Goal: Transaction & Acquisition: Purchase product/service

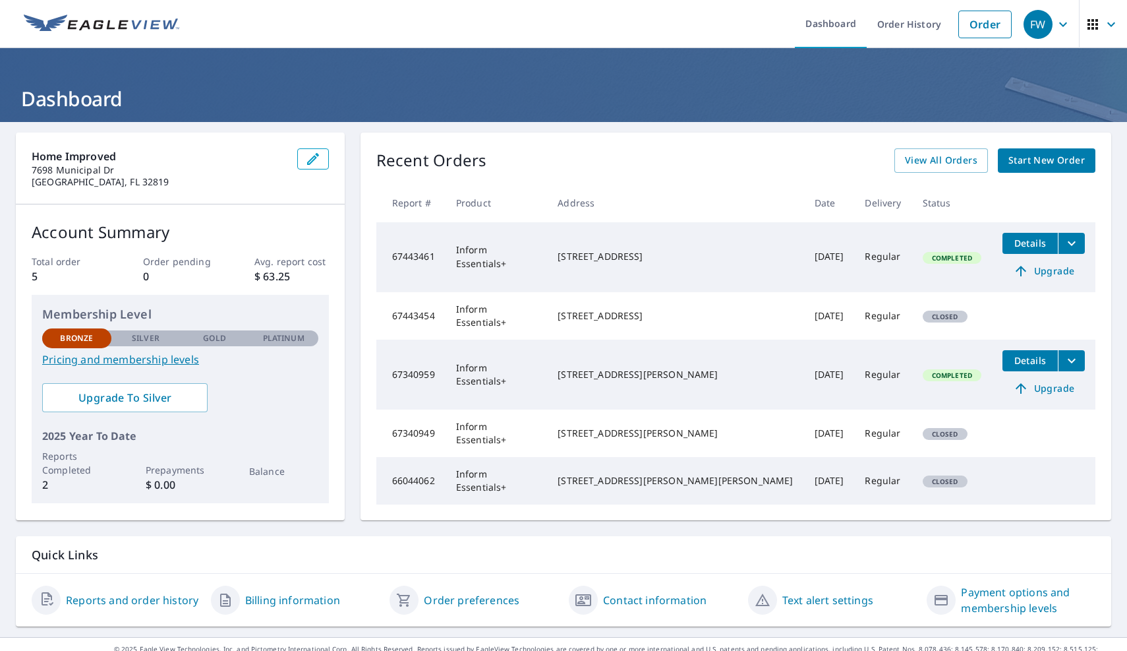
click at [1071, 162] on span "Start New Order" at bounding box center [1047, 160] width 76 height 16
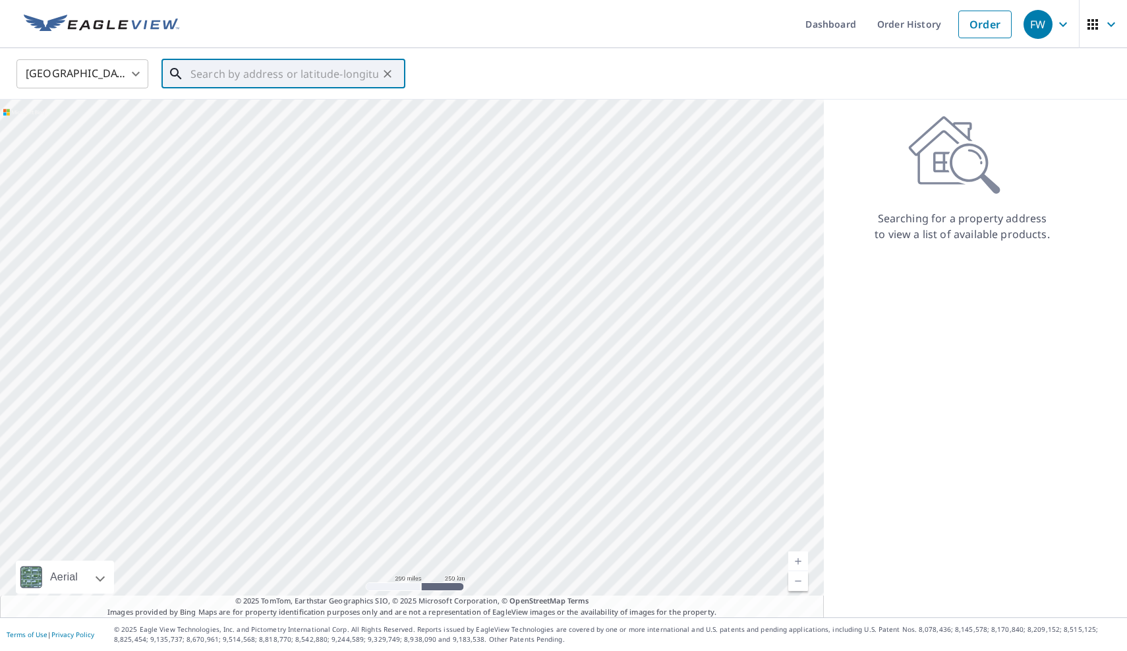
click at [330, 73] on input "text" at bounding box center [285, 73] width 188 height 37
paste input "[STREET_ADDRESS]"
click at [275, 117] on span "[STREET_ADDRESS]" at bounding box center [291, 112] width 207 height 16
type input "[STREET_ADDRESS]"
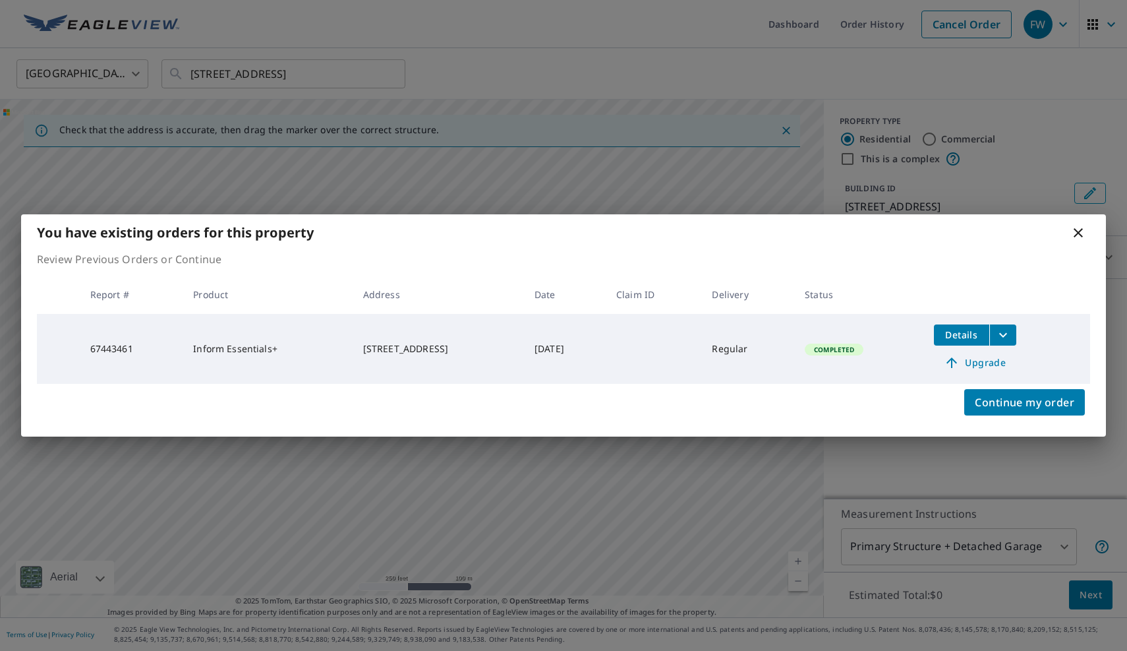
drag, startPoint x: 344, startPoint y: 357, endPoint x: 334, endPoint y: 272, distance: 85.6
click at [333, 270] on body "FW FW Dashboard Order History Cancel Order FW United States [GEOGRAPHIC_DATA] ​…" at bounding box center [563, 325] width 1127 height 651
click at [994, 393] on span "Continue my order" at bounding box center [1025, 402] width 100 height 18
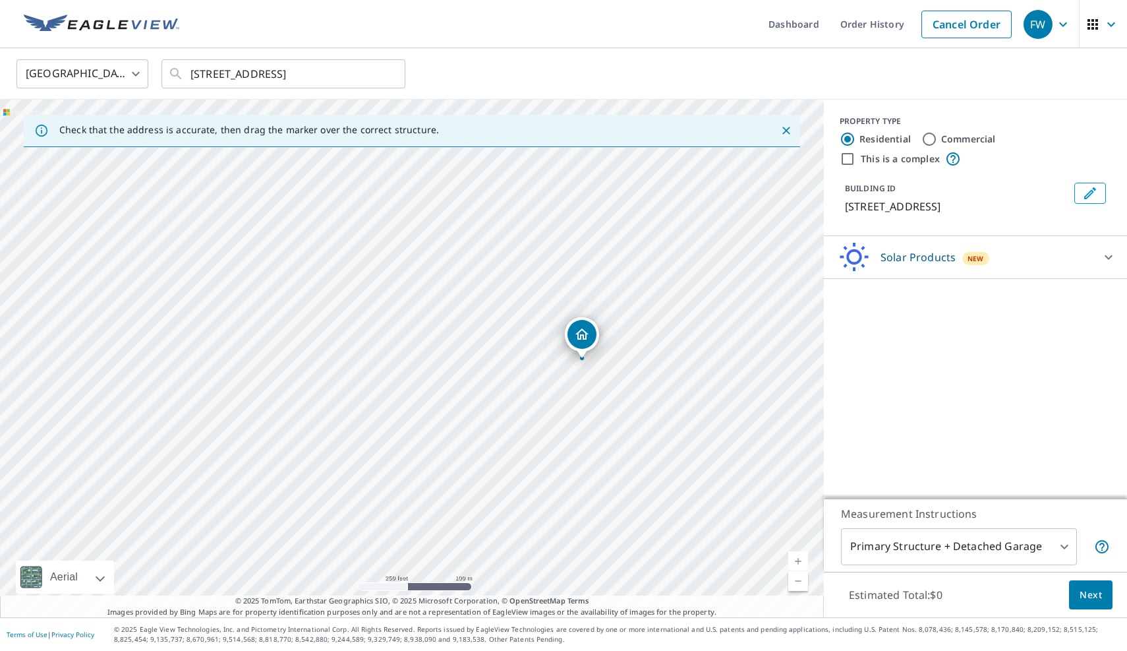
click at [507, 294] on div "[STREET_ADDRESS]" at bounding box center [412, 359] width 824 height 518
drag, startPoint x: 607, startPoint y: 411, endPoint x: 508, endPoint y: 224, distance: 212.7
click at [508, 224] on div "[STREET_ADDRESS]" at bounding box center [412, 359] width 824 height 518
drag, startPoint x: 571, startPoint y: 380, endPoint x: 588, endPoint y: 647, distance: 267.6
click at [588, 647] on div "Dashboard Order History Cancel Order FW United States [GEOGRAPHIC_DATA] ​ [STRE…" at bounding box center [563, 325] width 1127 height 651
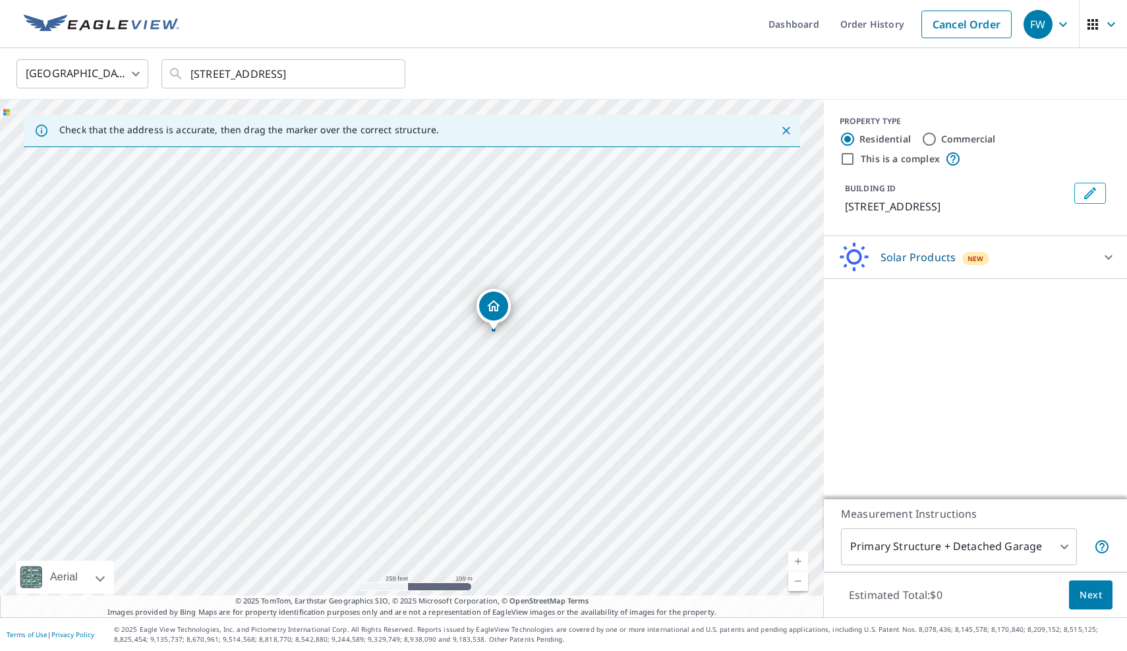
drag, startPoint x: 587, startPoint y: 438, endPoint x: 580, endPoint y: 650, distance: 212.4
click at [580, 650] on div "Dashboard Order History Cancel Order FW United States [GEOGRAPHIC_DATA] ​ [STRE…" at bounding box center [563, 325] width 1127 height 651
click at [549, 552] on div "[STREET_ADDRESS]" at bounding box center [412, 359] width 824 height 518
drag, startPoint x: 618, startPoint y: 290, endPoint x: 557, endPoint y: 390, distance: 117.1
click at [557, 391] on div "[STREET_ADDRESS]" at bounding box center [412, 359] width 824 height 518
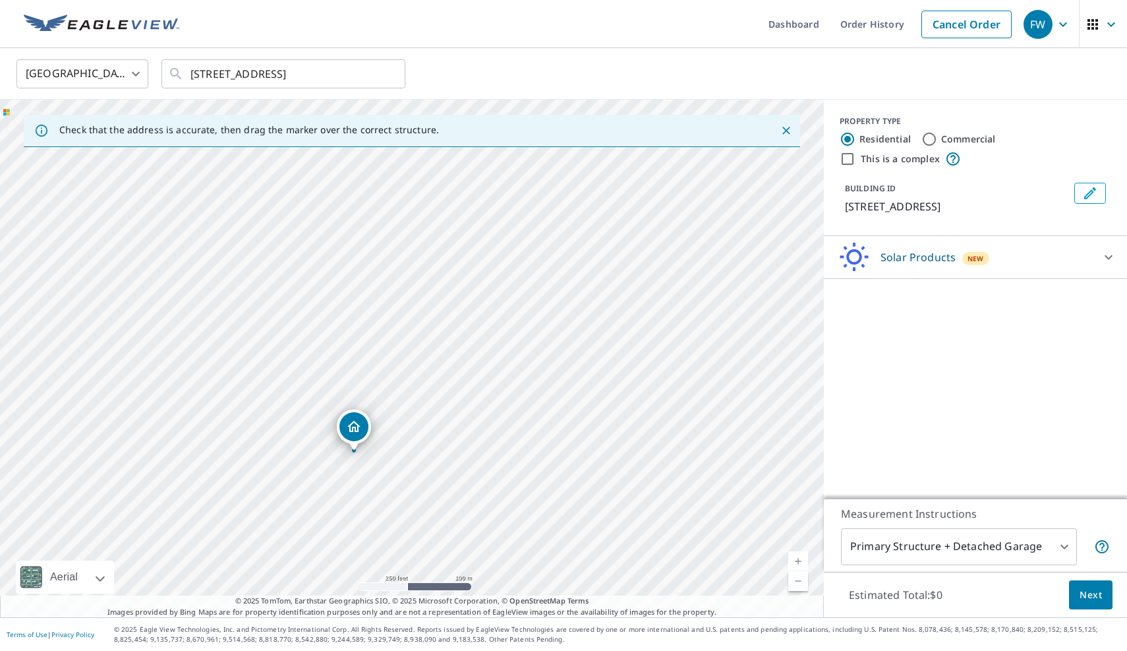
drag, startPoint x: 679, startPoint y: 276, endPoint x: 638, endPoint y: 295, distance: 45.1
click at [638, 295] on div "[STREET_ADDRESS]" at bounding box center [412, 359] width 824 height 518
drag, startPoint x: 568, startPoint y: 297, endPoint x: 531, endPoint y: 481, distance: 188.4
click at [531, 481] on div "[STREET_ADDRESS]" at bounding box center [412, 359] width 824 height 518
drag, startPoint x: 545, startPoint y: 438, endPoint x: 548, endPoint y: 569, distance: 131.2
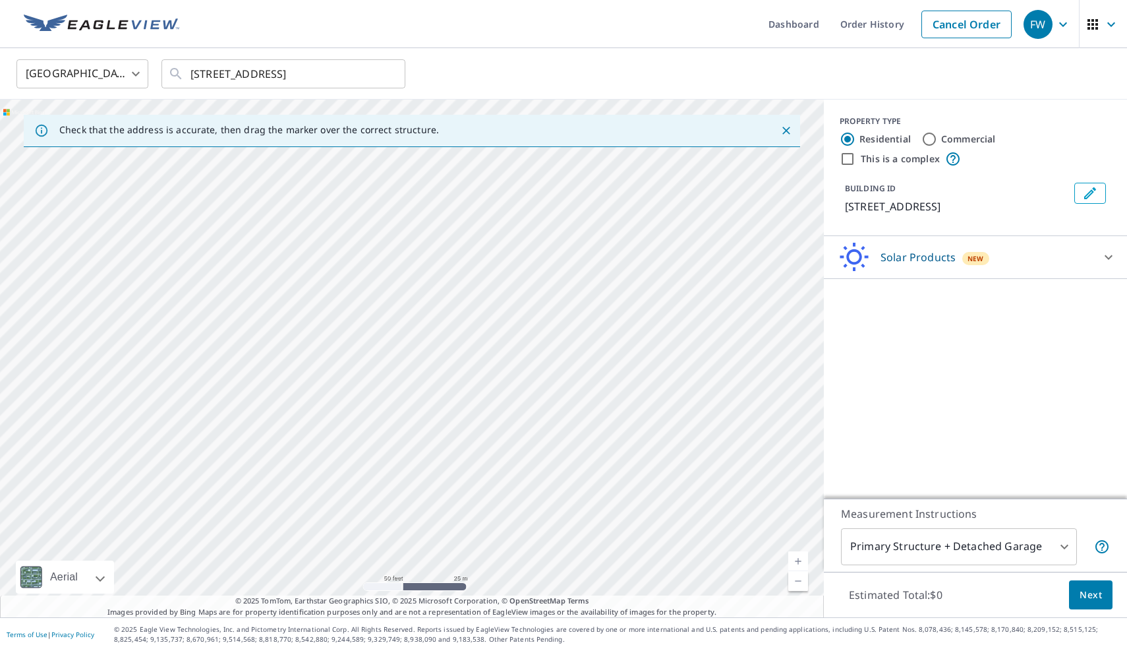
click at [548, 569] on div "[STREET_ADDRESS]" at bounding box center [412, 359] width 824 height 518
drag, startPoint x: 586, startPoint y: 331, endPoint x: 580, endPoint y: 401, distance: 70.1
click at [581, 403] on div "[STREET_ADDRESS]" at bounding box center [412, 359] width 824 height 518
drag, startPoint x: 448, startPoint y: 412, endPoint x: 512, endPoint y: 412, distance: 64.0
click at [512, 412] on div "[STREET_ADDRESS]" at bounding box center [412, 359] width 824 height 518
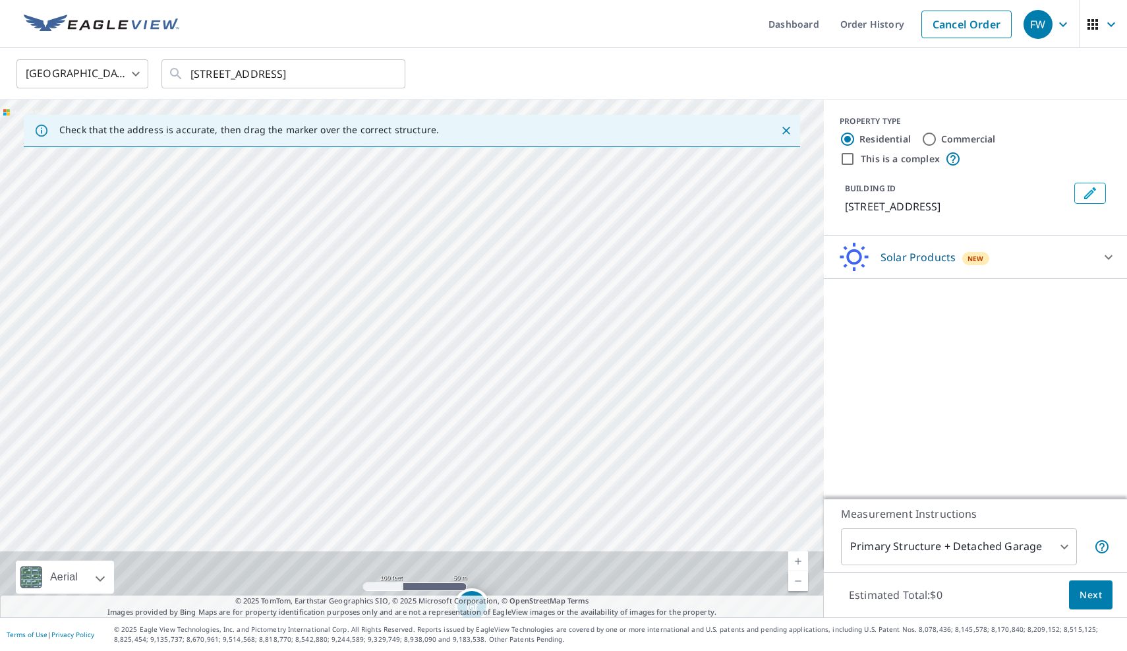
drag, startPoint x: 506, startPoint y: 426, endPoint x: 497, endPoint y: 147, distance: 279.0
click at [498, 149] on div "[STREET_ADDRESS]" at bounding box center [412, 359] width 824 height 518
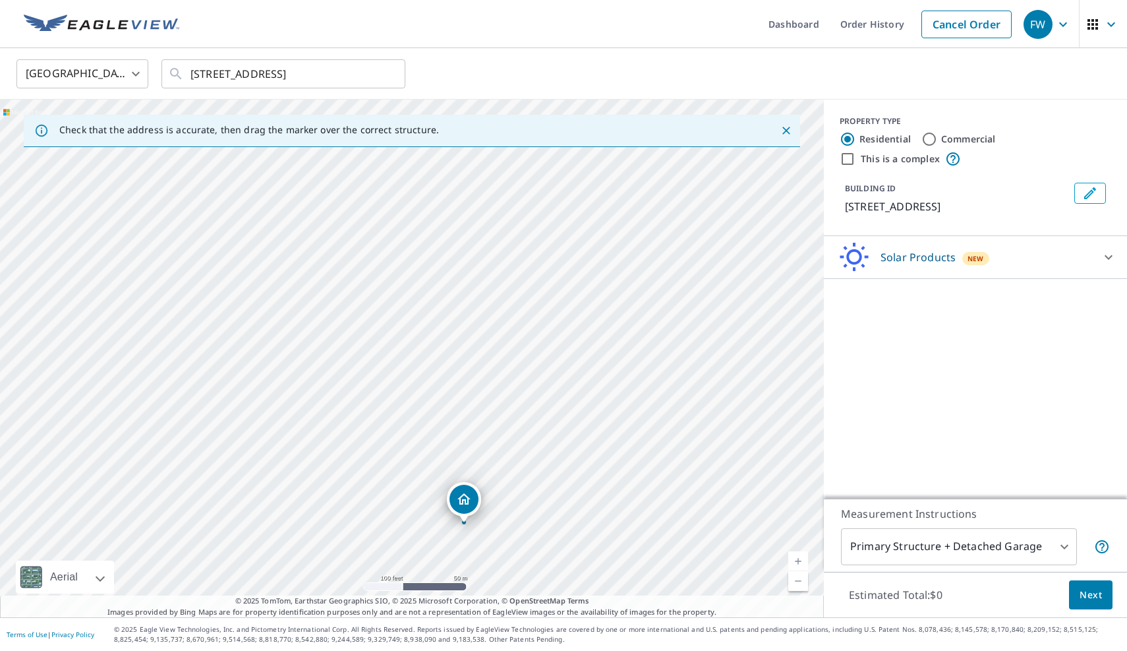
drag, startPoint x: 465, startPoint y: 522, endPoint x: 469, endPoint y: 265, distance: 257.2
drag, startPoint x: 412, startPoint y: 332, endPoint x: 413, endPoint y: 225, distance: 106.8
drag, startPoint x: 469, startPoint y: 235, endPoint x: 473, endPoint y: 266, distance: 31.2
click at [473, 266] on div "[STREET_ADDRESS]" at bounding box center [412, 359] width 824 height 518
drag, startPoint x: 411, startPoint y: 510, endPoint x: 434, endPoint y: 223, distance: 287.7
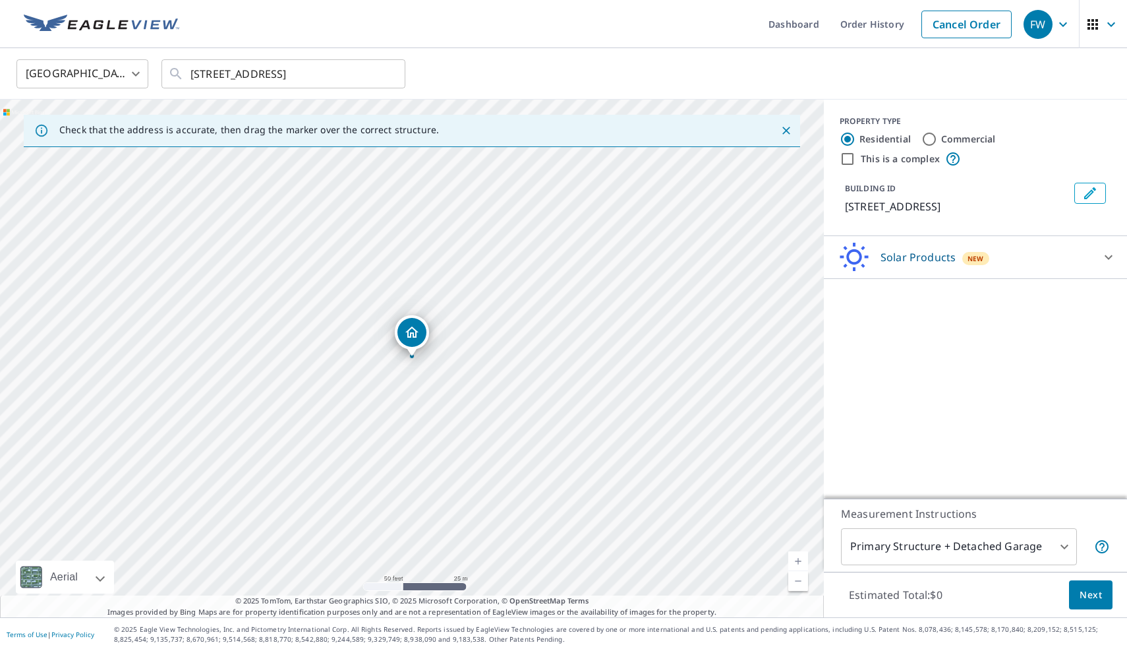
click at [444, 564] on div "[STREET_ADDRESS]" at bounding box center [412, 359] width 824 height 518
drag, startPoint x: 471, startPoint y: 247, endPoint x: 460, endPoint y: 442, distance: 194.8
click at [462, 443] on div "[STREET_ADDRESS]" at bounding box center [412, 359] width 824 height 518
drag, startPoint x: 405, startPoint y: 523, endPoint x: 447, endPoint y: 202, distance: 323.9
drag, startPoint x: 421, startPoint y: 453, endPoint x: 425, endPoint y: 282, distance: 171.5
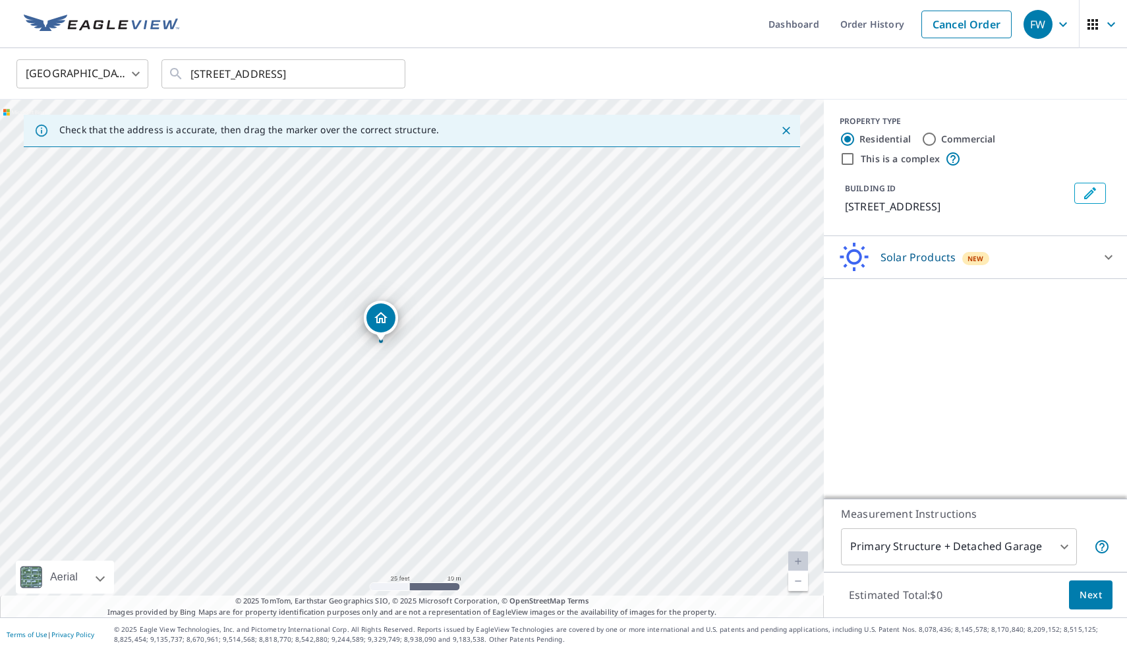
click at [425, 282] on div "[STREET_ADDRESS]" at bounding box center [412, 359] width 824 height 518
drag, startPoint x: 390, startPoint y: 367, endPoint x: 461, endPoint y: 366, distance: 70.6
click at [462, 367] on div "[STREET_ADDRESS]" at bounding box center [412, 359] width 824 height 518
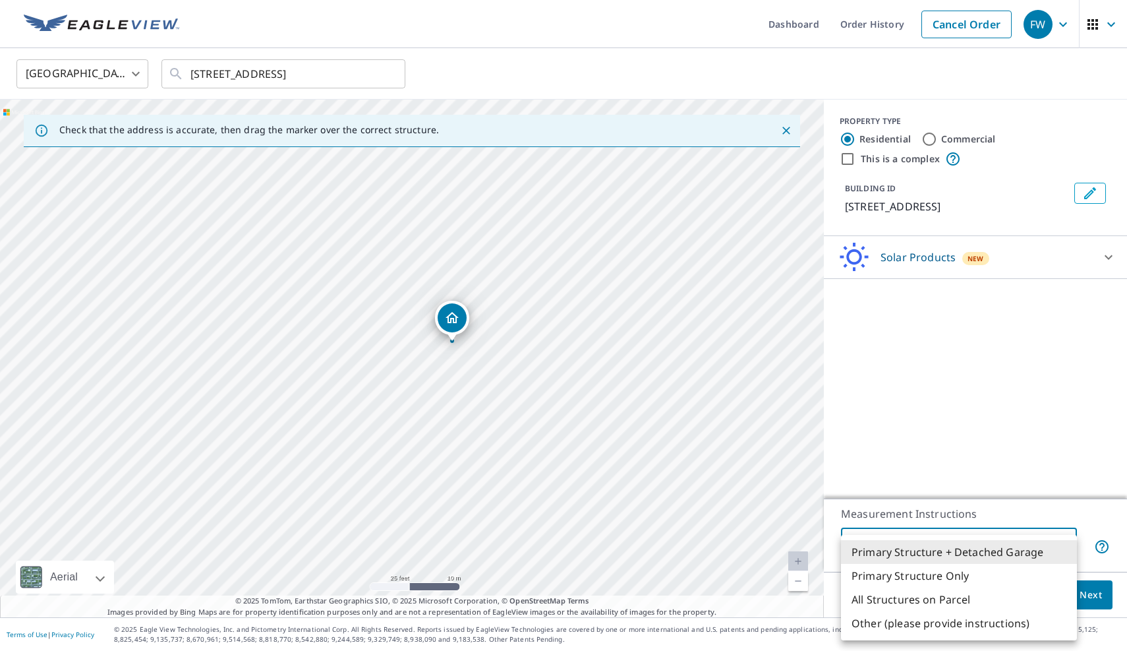
click at [936, 549] on body "FW FW Dashboard Order History Cancel Order FW United States [GEOGRAPHIC_DATA] ​…" at bounding box center [563, 325] width 1127 height 651
click at [935, 548] on li "Primary Structure + Detached Garage" at bounding box center [959, 552] width 236 height 24
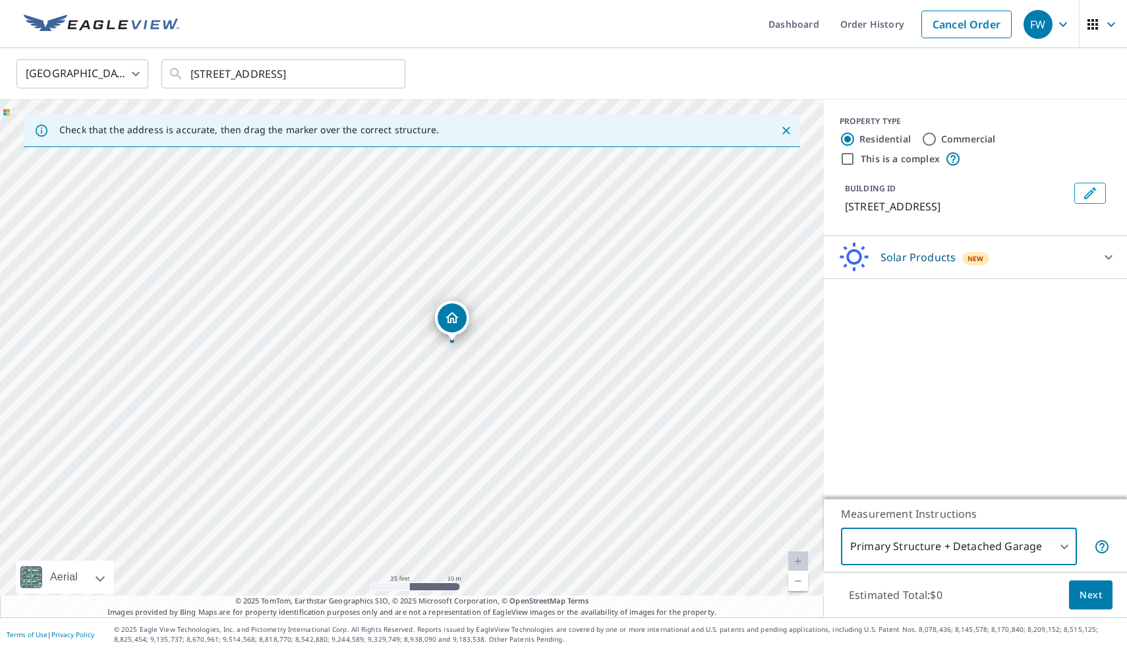
click at [998, 262] on div "Solar Products New" at bounding box center [964, 257] width 258 height 31
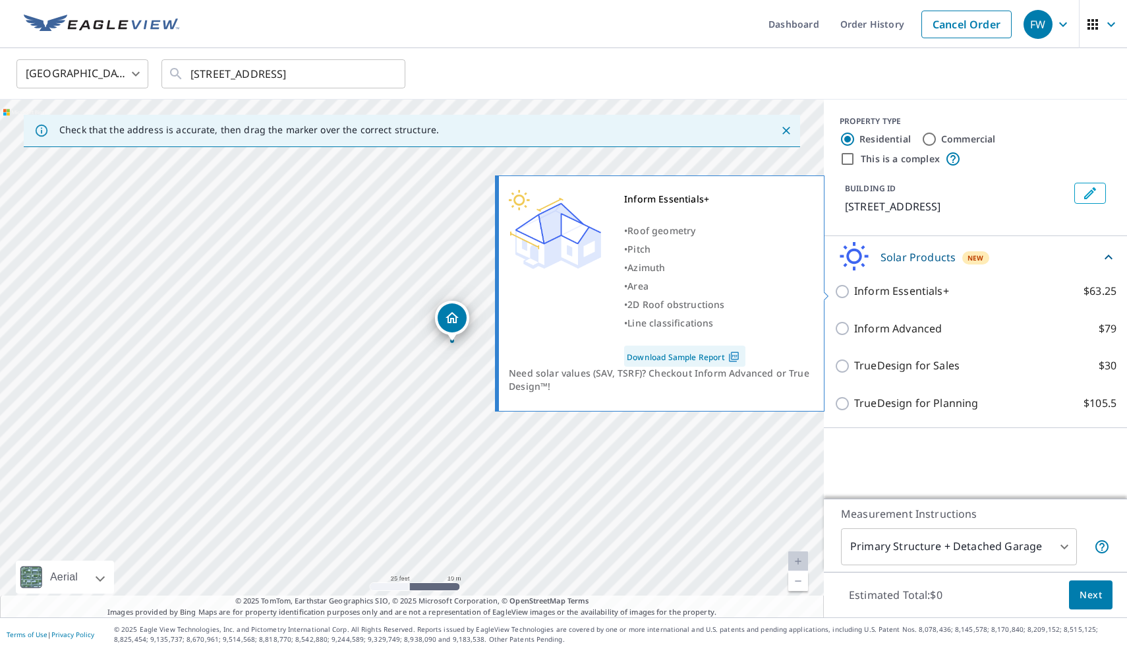
click at [847, 289] on input "Inform Essentials+ $63.25" at bounding box center [845, 292] width 20 height 16
checkbox input "true"
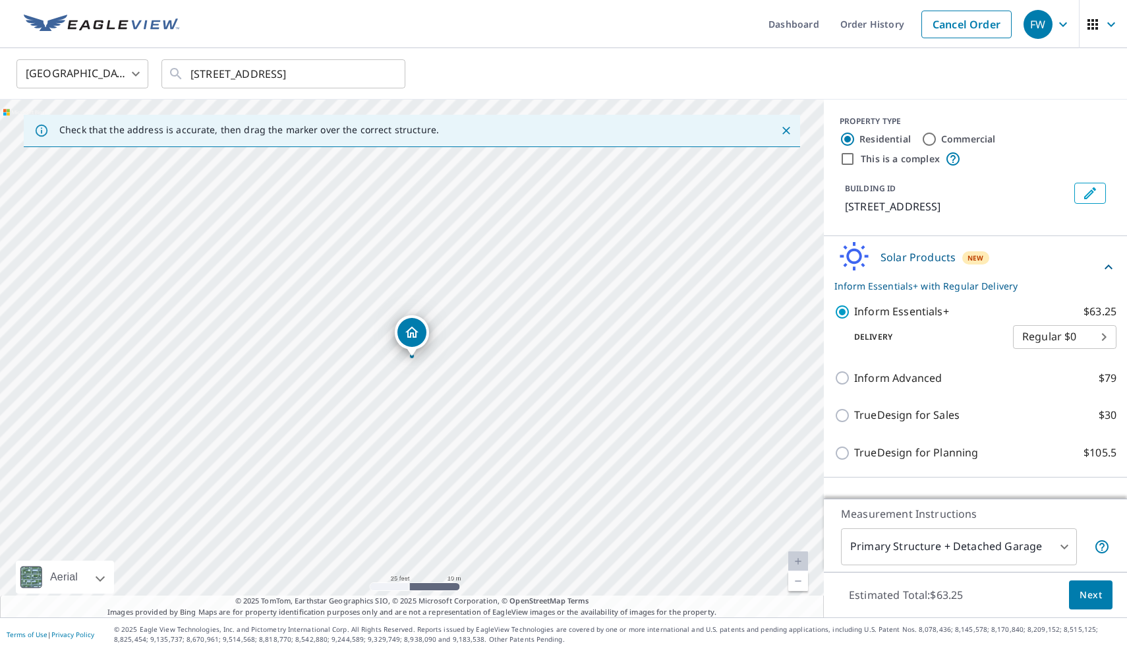
click at [1055, 337] on body "FW FW Dashboard Order History Cancel Order FW United States [GEOGRAPHIC_DATA] ​…" at bounding box center [563, 325] width 1127 height 651
click at [1055, 337] on li "Regular $0" at bounding box center [1065, 337] width 104 height 24
click at [1051, 26] on div "FW" at bounding box center [1038, 24] width 29 height 29
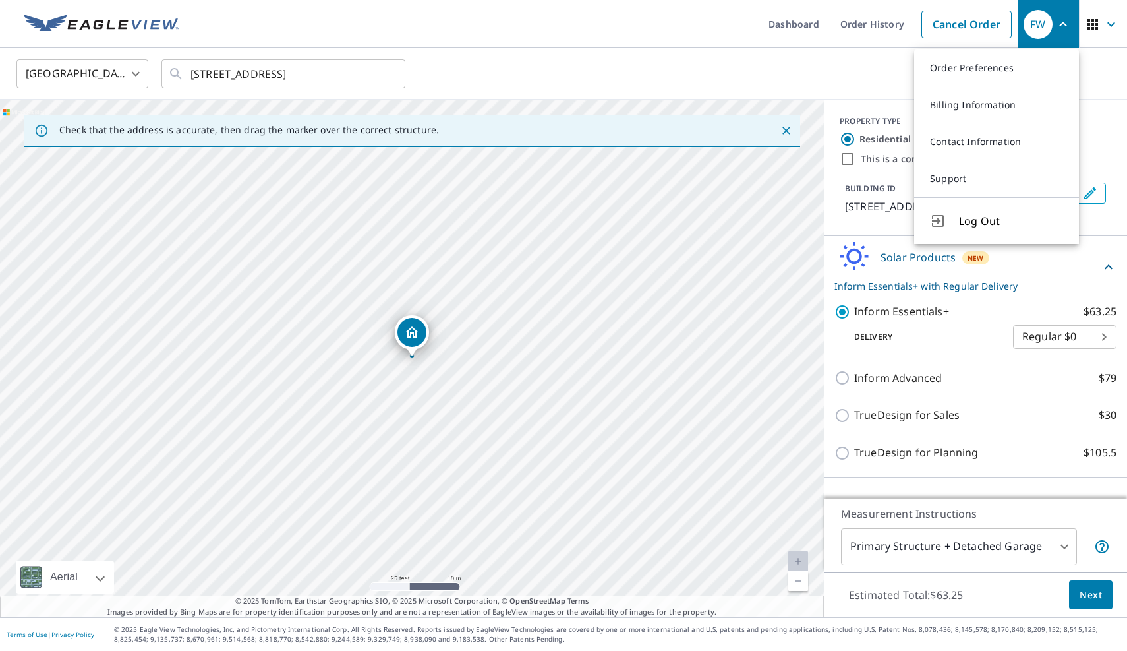
click at [844, 56] on div "[GEOGRAPHIC_DATA] [GEOGRAPHIC_DATA] ​ [STREET_ADDRESS] ​" at bounding box center [563, 73] width 1127 height 51
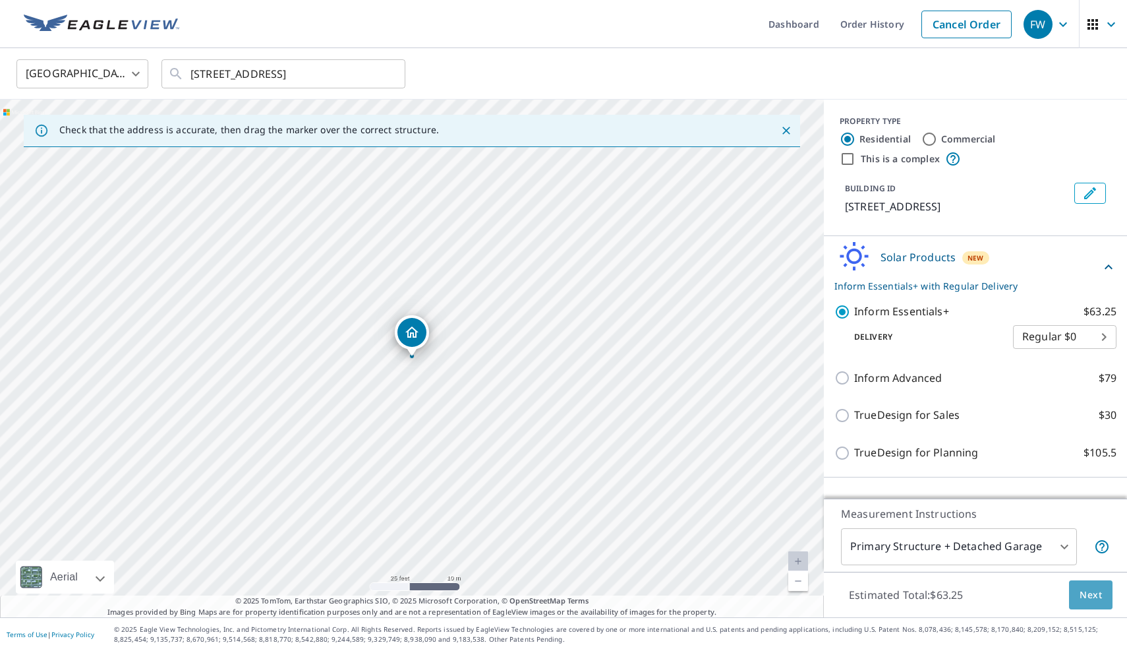
click at [1091, 590] on span "Next" at bounding box center [1091, 595] width 22 height 16
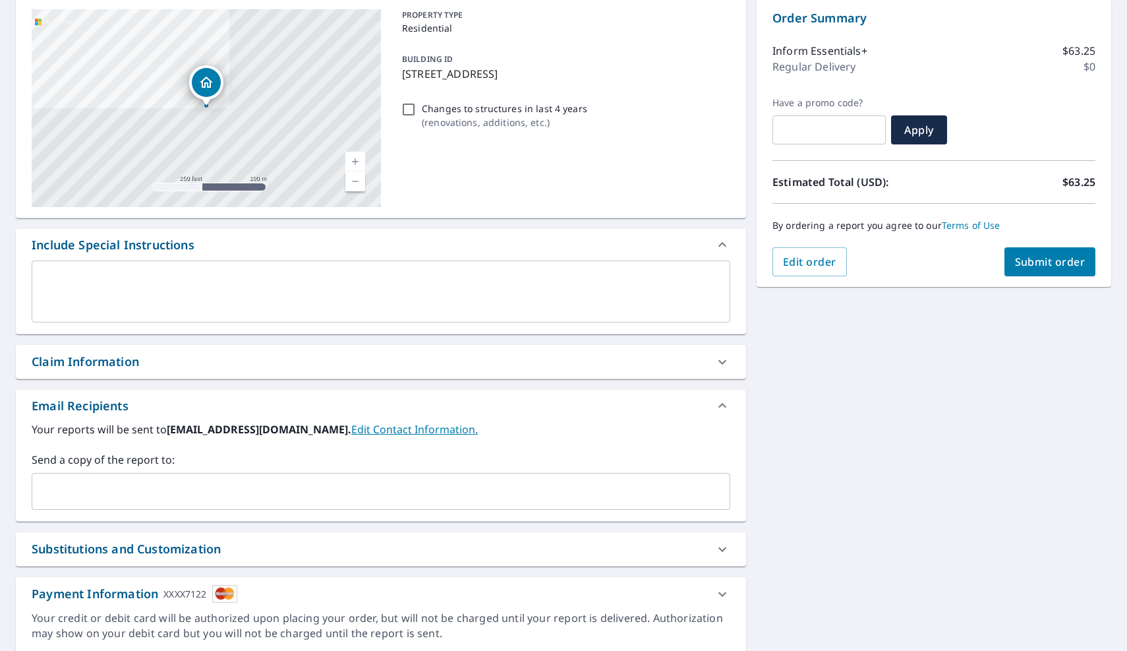
scroll to position [123, 0]
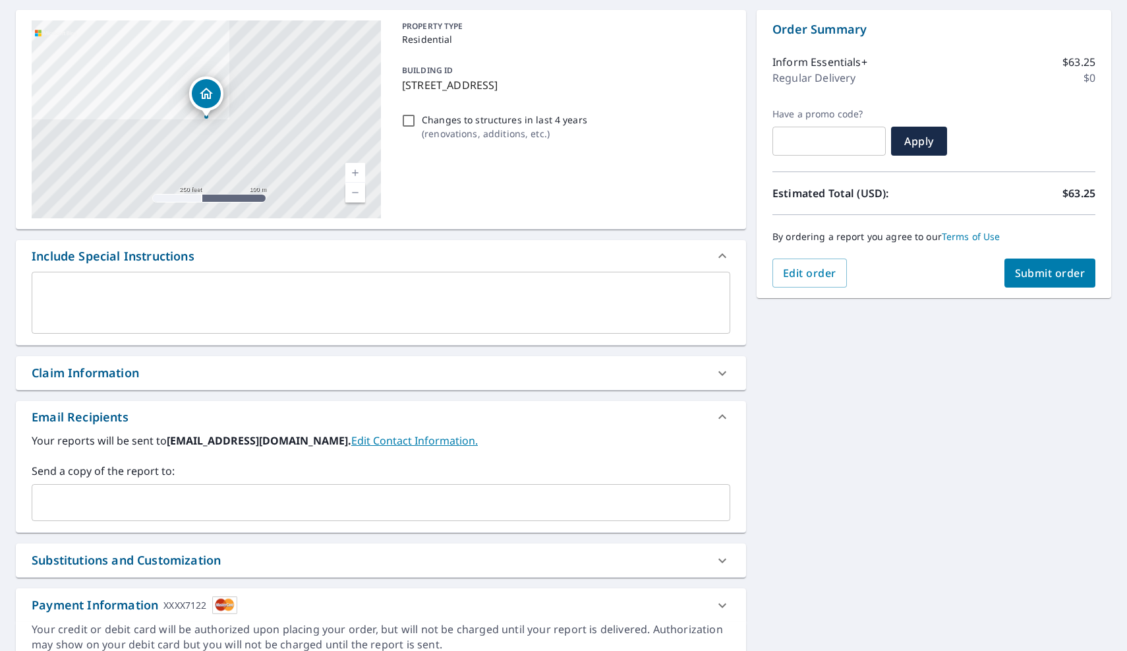
click at [280, 490] on input "text" at bounding box center [371, 502] width 667 height 25
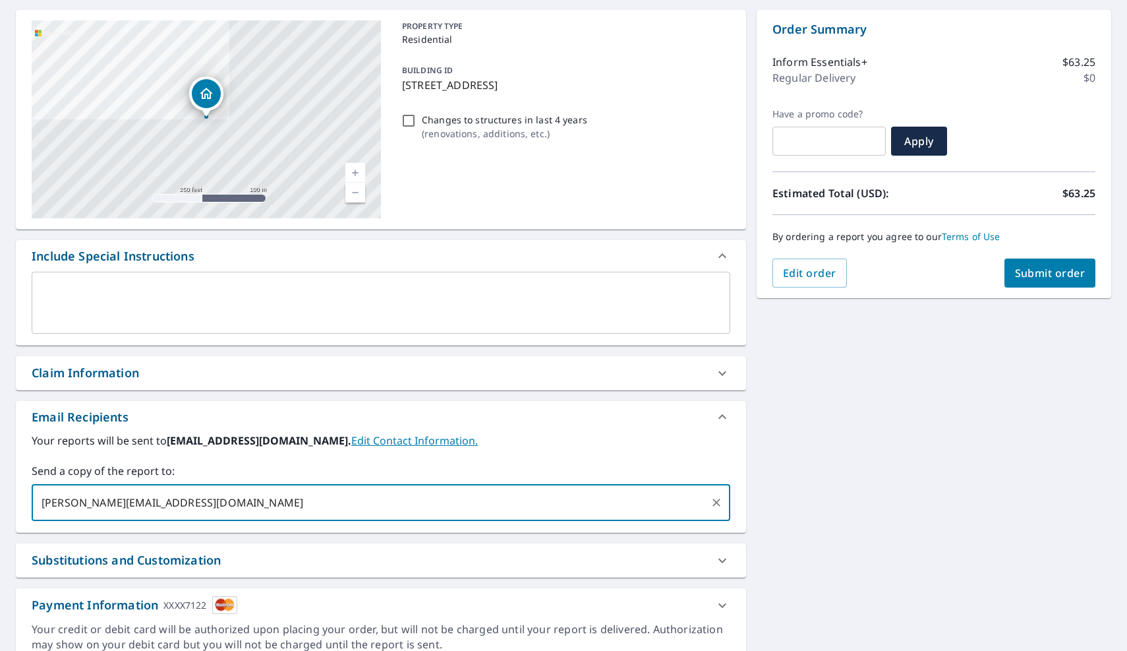
type input "[PERSON_NAME][EMAIL_ADDRESS][DOMAIN_NAME]"
click at [811, 528] on div "**********" at bounding box center [563, 336] width 1127 height 674
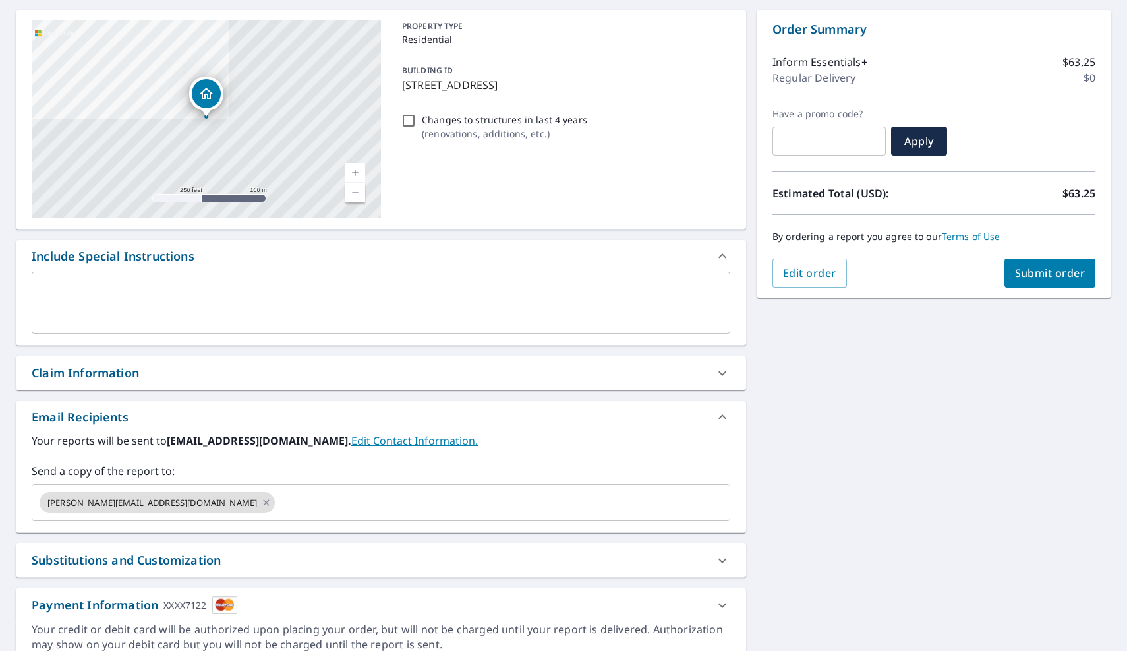
click at [1011, 281] on button "Submit order" at bounding box center [1051, 272] width 92 height 29
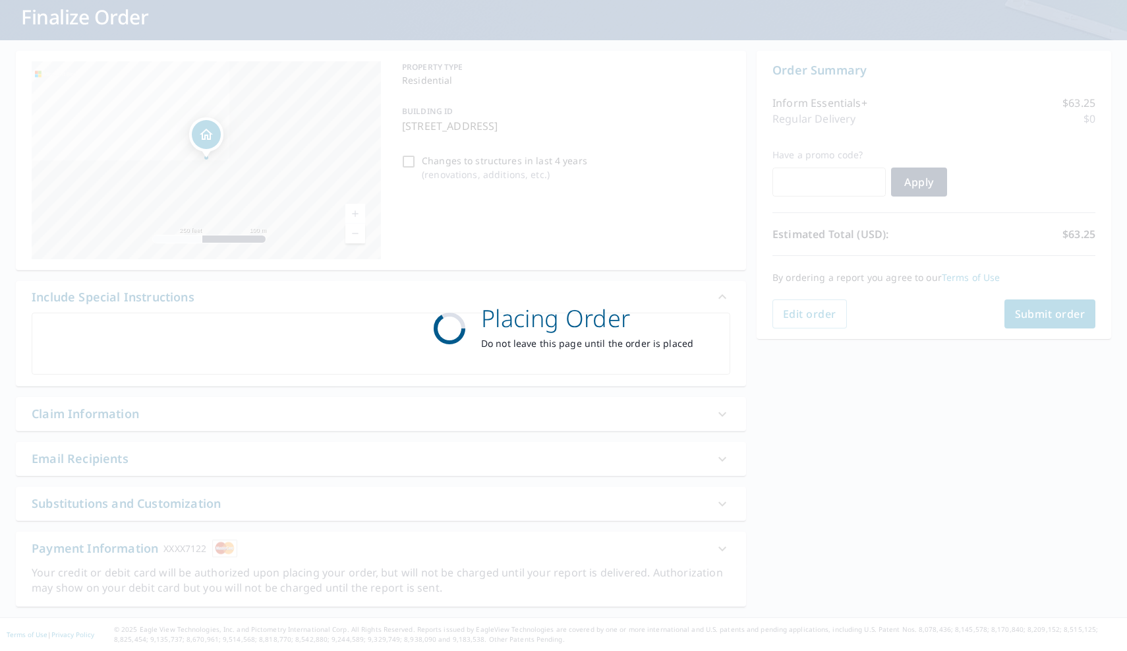
scroll to position [82, 0]
